Goal: Information Seeking & Learning: Understand process/instructions

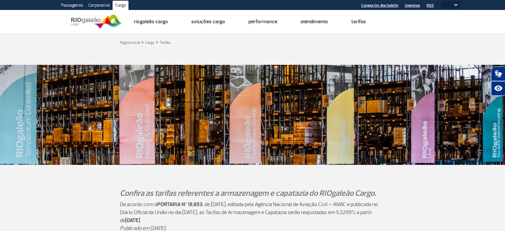
select select
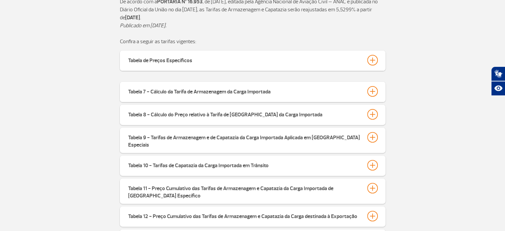
scroll to position [266, 0]
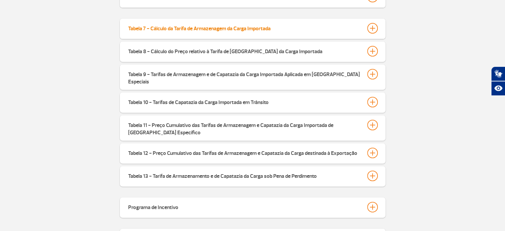
click at [197, 30] on div "Tabela 7 - Cálculo da Tarifa de Armazenagem da Carga Importada" at bounding box center [199, 27] width 142 height 9
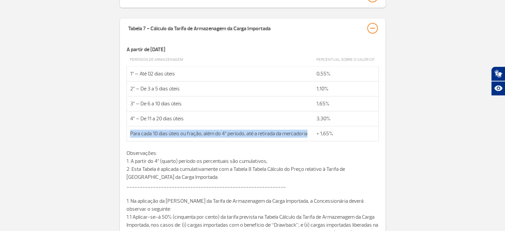
drag, startPoint x: 305, startPoint y: 132, endPoint x: 130, endPoint y: 133, distance: 175.6
click at [130, 133] on td "Para cada 10 dias úteis ou fração, além do 4º período, até a retirada da mercad…" at bounding box center [219, 133] width 187 height 15
copy td "Para cada 10 dias úteis ou fração, além do 4º período, até a retirada da mercad…"
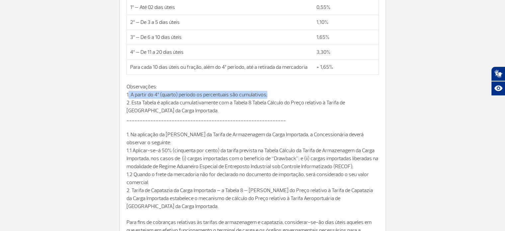
drag, startPoint x: 266, startPoint y: 94, endPoint x: 120, endPoint y: 91, distance: 145.4
click at [120, 91] on div "A partir de [DATE] Períodos de Armazenagem Percentual sobre o valor CIF 1º – At…" at bounding box center [253, 118] width 266 height 292
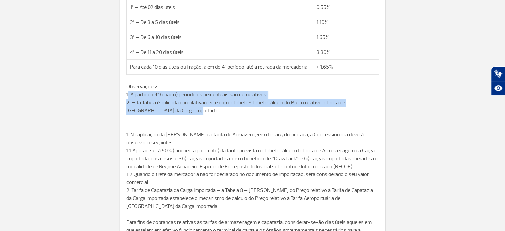
drag, startPoint x: 163, startPoint y: 109, endPoint x: 124, endPoint y: 94, distance: 41.8
click at [124, 94] on div "A partir de [DATE] Períodos de Armazenagem Percentual sobre o valor CIF 1º – At…" at bounding box center [253, 118] width 266 height 292
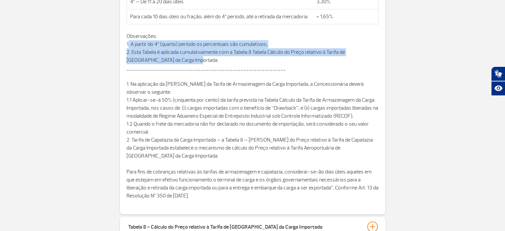
scroll to position [398, 0]
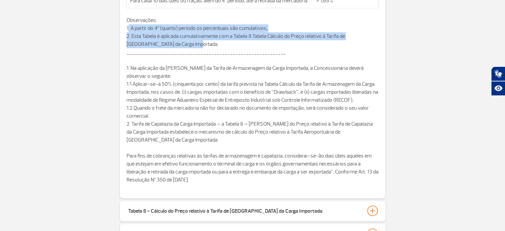
drag, startPoint x: 235, startPoint y: 179, endPoint x: 123, endPoint y: 20, distance: 194.1
click at [123, 20] on div "A partir de [DATE] Períodos de Armazenagem Percentual sobre o valor CIF 1º – At…" at bounding box center [253, 52] width 266 height 292
copy div "Loremipsumd: 5. S ametco ad 0e (seddoe) tempori ut laboreetdol mag aliquaenima;…"
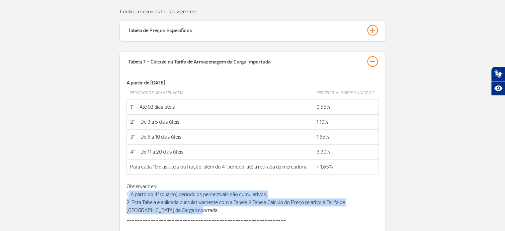
scroll to position [199, 0]
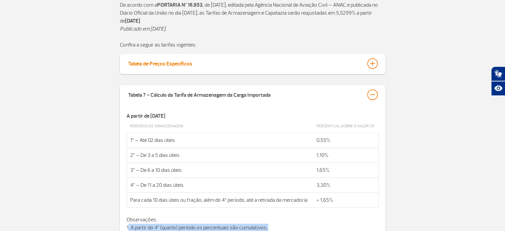
click at [150, 64] on div "Tabela de Preços Específicos" at bounding box center [160, 62] width 64 height 9
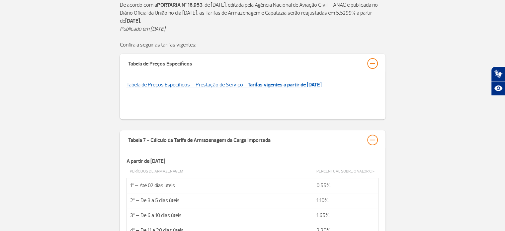
click at [258, 84] on strong "Tarifas vigentes a partir de [DATE]" at bounding box center [285, 84] width 74 height 7
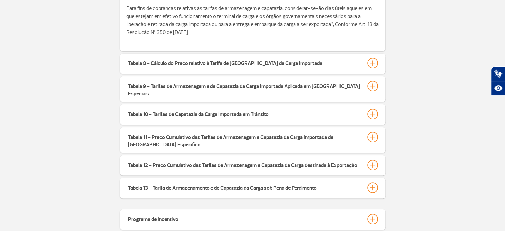
scroll to position [564, 0]
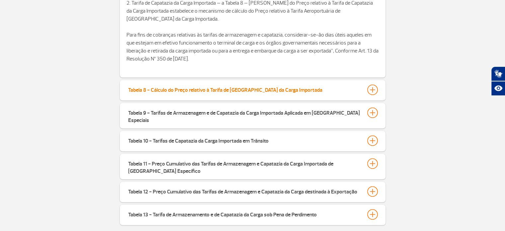
click at [195, 91] on div "Tabela 8 - Cálculo do Preço relativo à Tarifa de [GEOGRAPHIC_DATA] da Carga Imp…" at bounding box center [225, 88] width 194 height 9
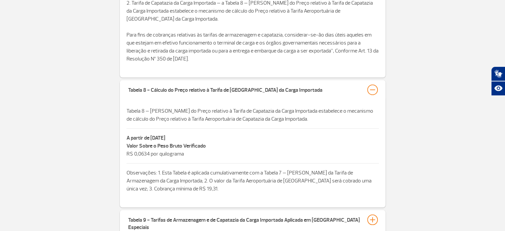
scroll to position [597, 0]
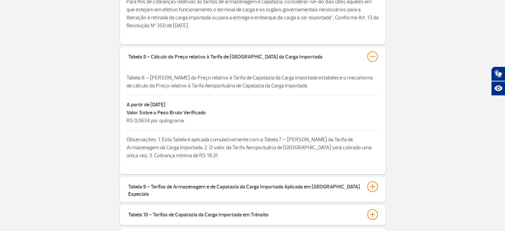
drag, startPoint x: 183, startPoint y: 120, endPoint x: 125, endPoint y: 103, distance: 60.4
click at [125, 103] on div "Tabela 8 – [PERSON_NAME] do Preço relativo à Tarifa de Capatazia da Carga Impor…" at bounding box center [253, 120] width 266 height 107
copy div "A partir de [DATE] Valor Sobre o Peso Bruto Verificado R$ 0,0634 por quilograma"
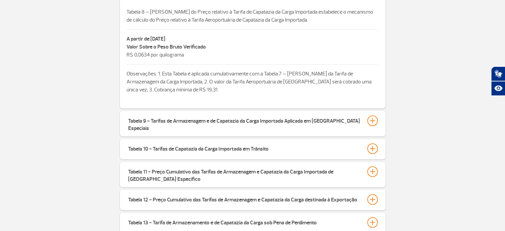
scroll to position [664, 0]
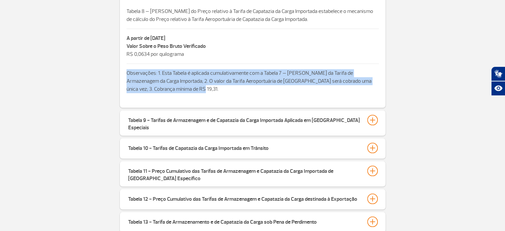
drag, startPoint x: 153, startPoint y: 89, endPoint x: 116, endPoint y: 69, distance: 41.3
copy p "Observações: 1. Esta Tabela é aplicada cumulativamente com a Tabela 7 – [PERSON…"
